Goal: Transaction & Acquisition: Download file/media

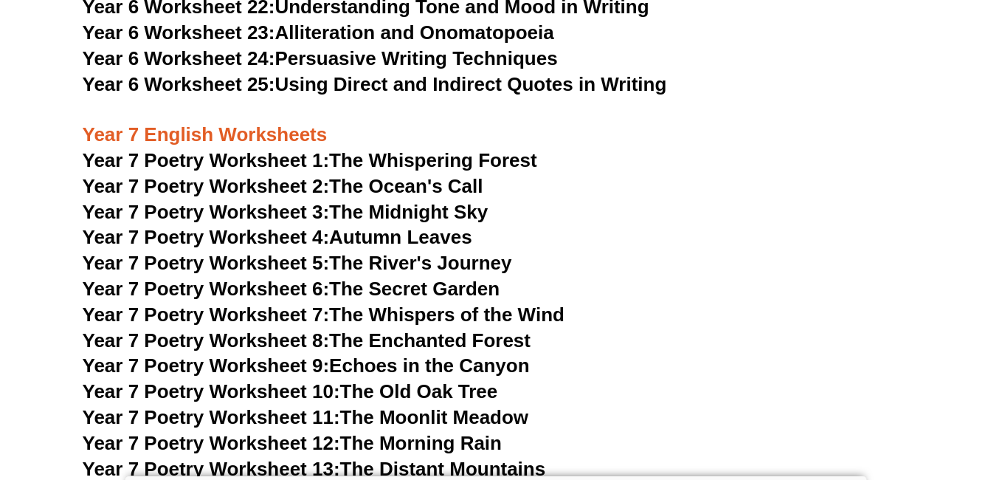
scroll to position [9361, 0]
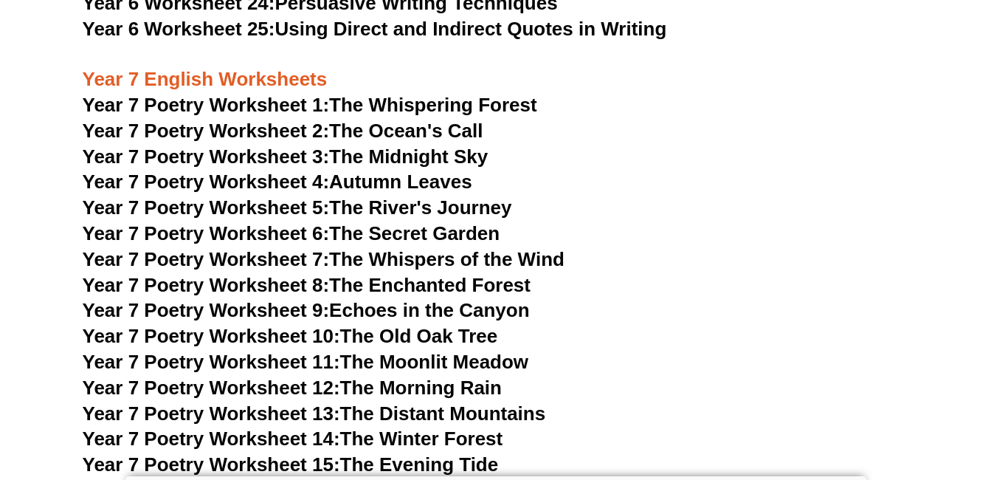
click at [419, 145] on link "Year 7 Poetry Worksheet 3: The Midnight Sky" at bounding box center [286, 156] width 406 height 22
click at [354, 171] on link "Year 7 Poetry Worksheet 4: Autumn Leaves" at bounding box center [278, 182] width 390 height 22
